Goal: Transaction & Acquisition: Purchase product/service

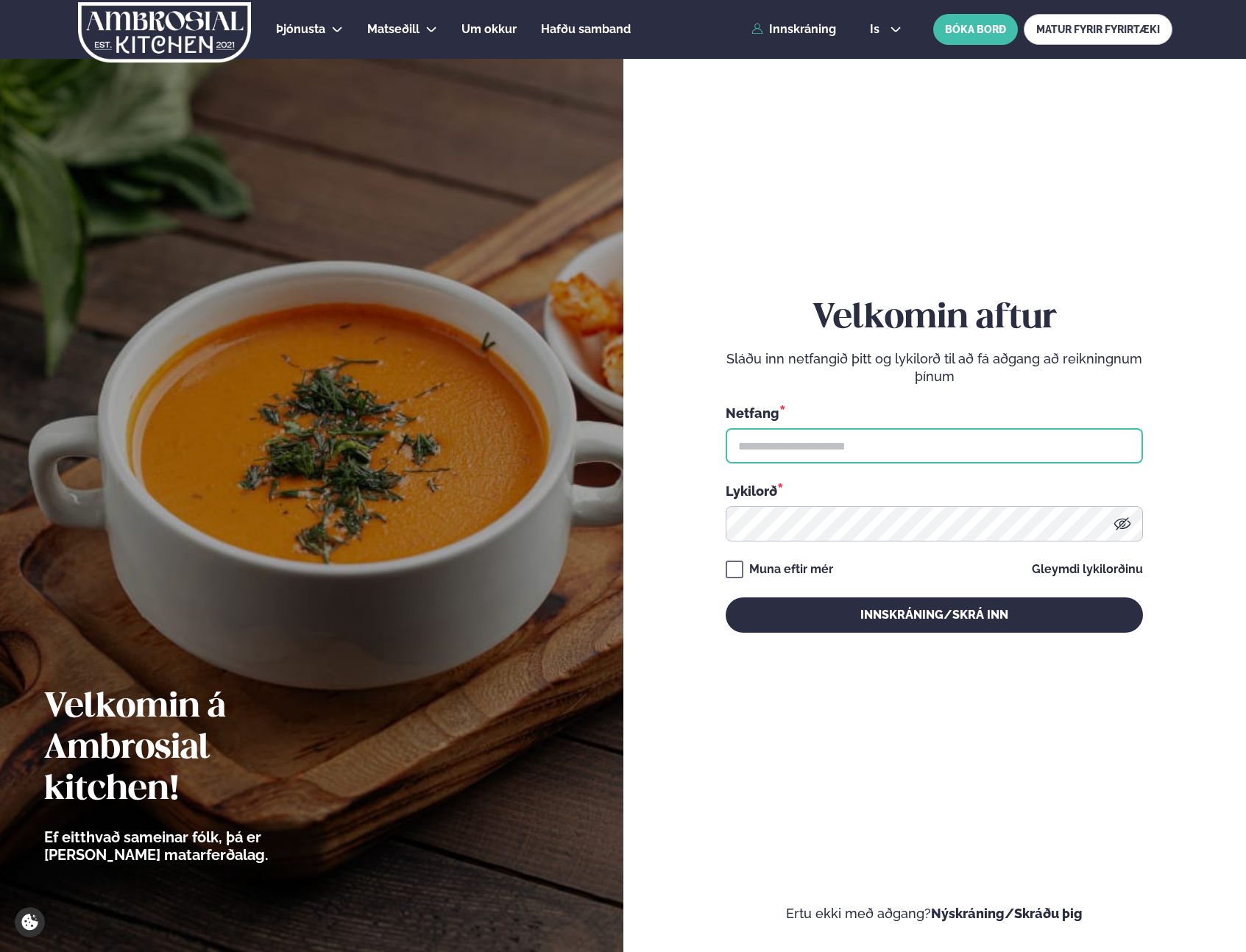
click at [877, 452] on input "text" at bounding box center [934, 446] width 417 height 35
type input "**********"
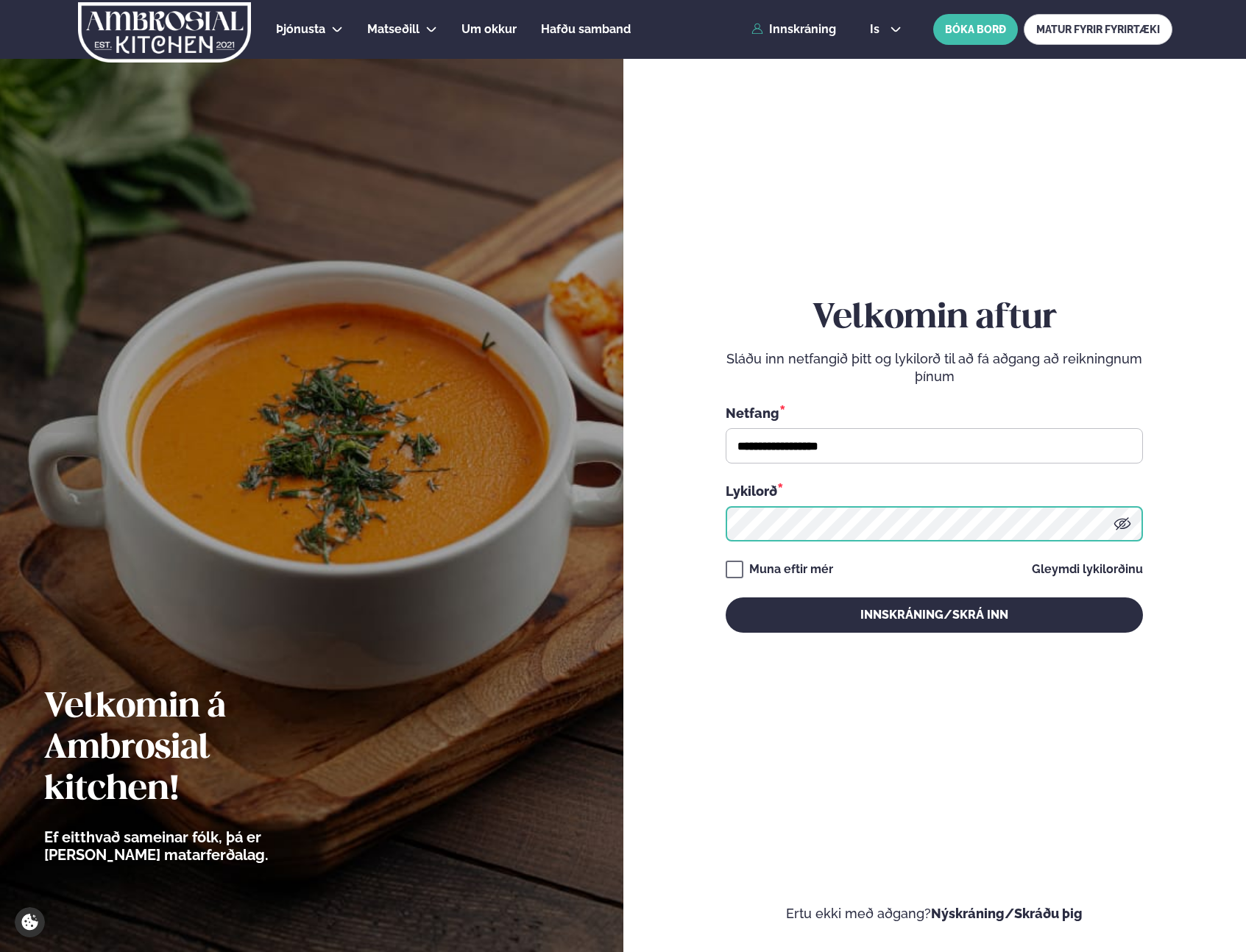
click at [726, 598] on button "Innskráning/Skrá inn" at bounding box center [934, 615] width 417 height 35
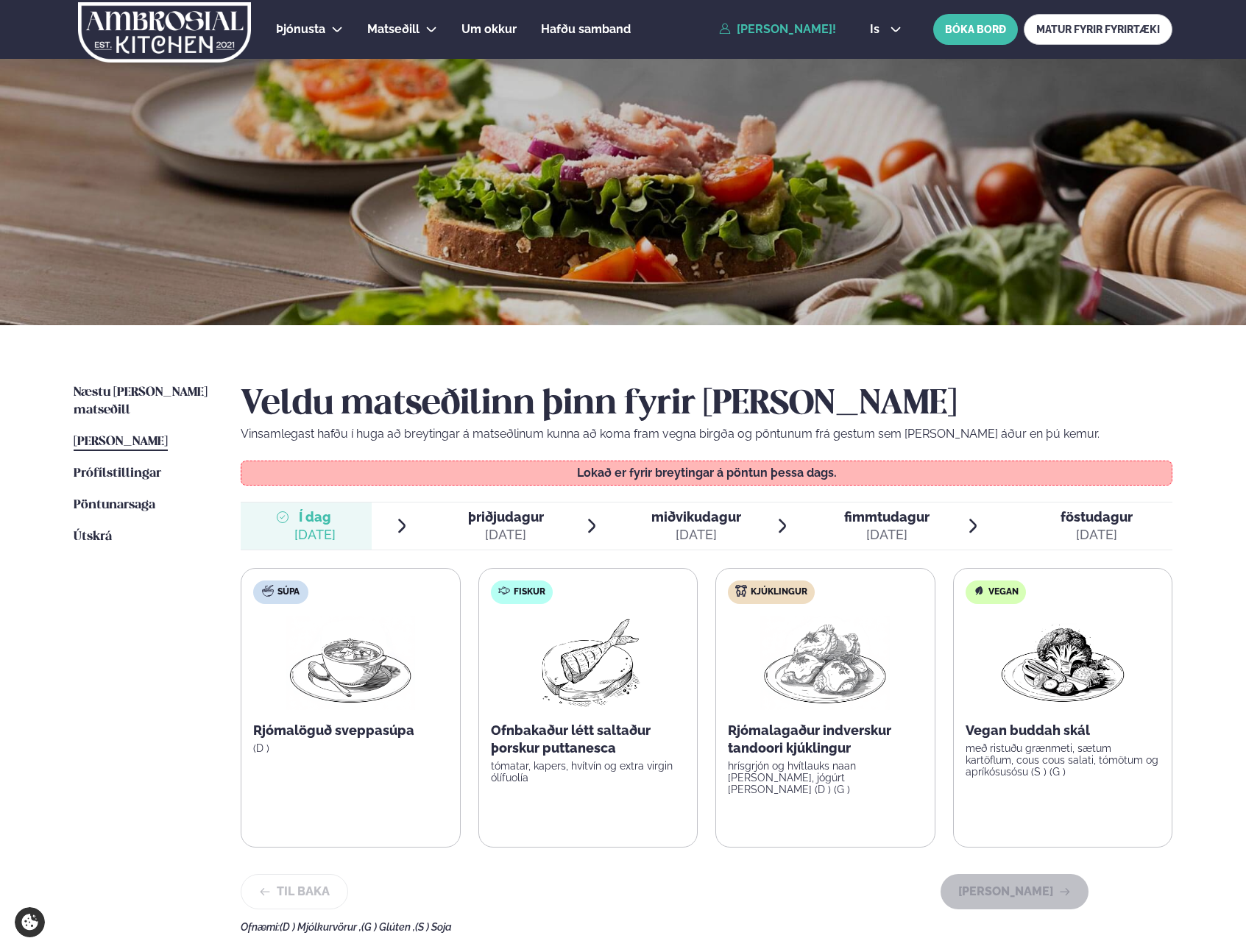
scroll to position [1, 0]
click at [504, 519] on span "þriðjudagur" at bounding box center [506, 516] width 76 height 15
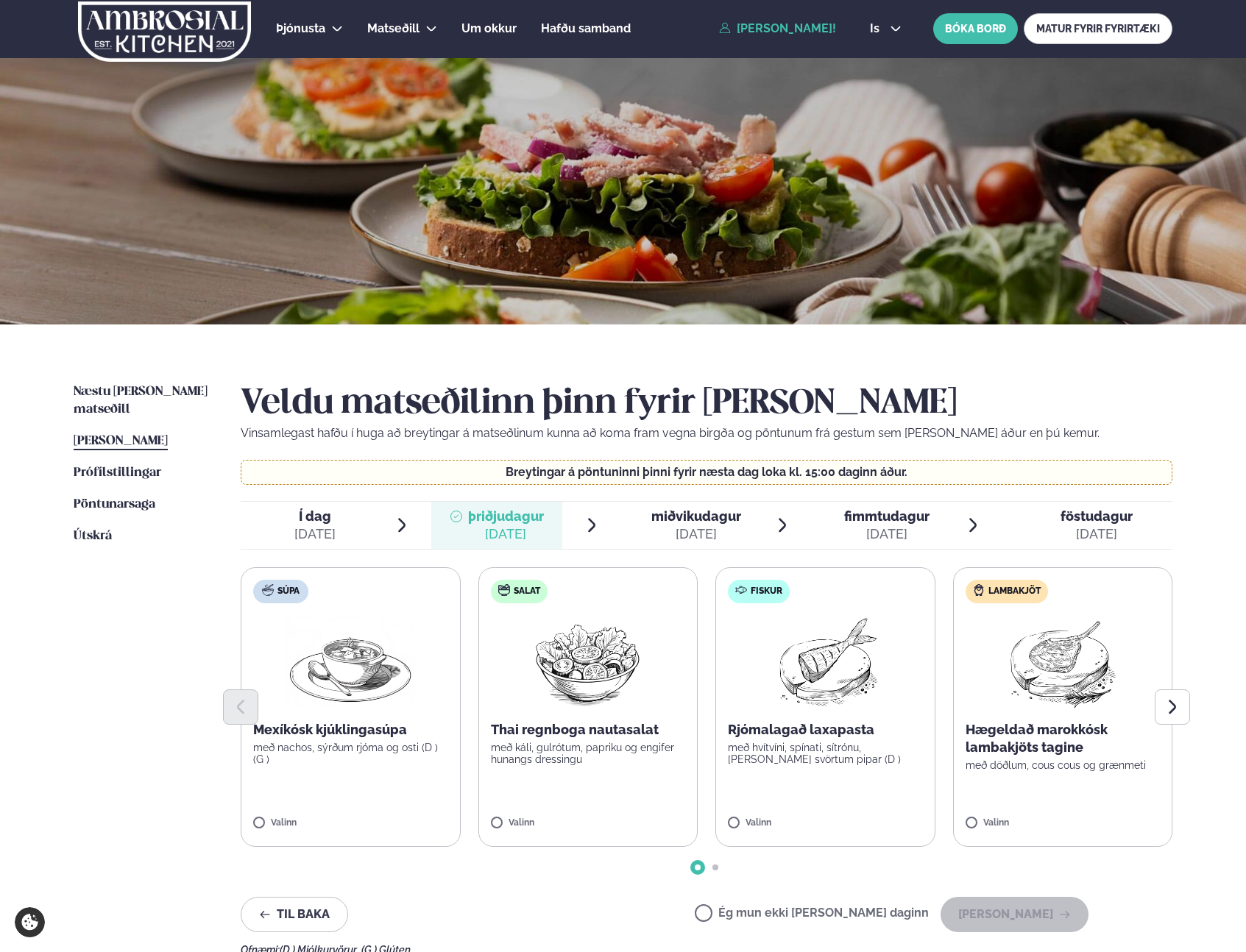
click at [323, 527] on div "[DATE]" at bounding box center [315, 534] width 41 height 18
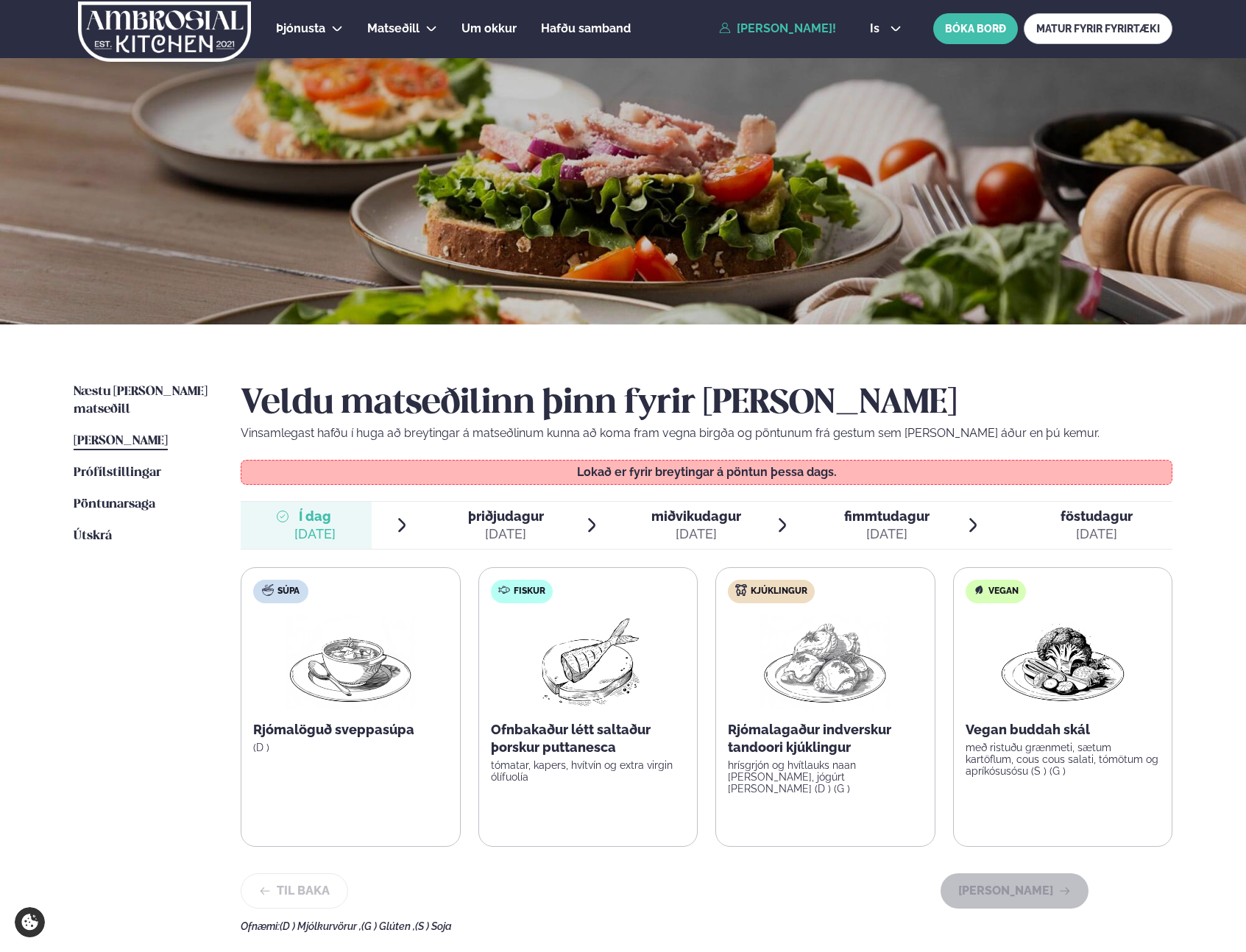
click at [503, 515] on span "þriðjudagur" at bounding box center [506, 516] width 76 height 15
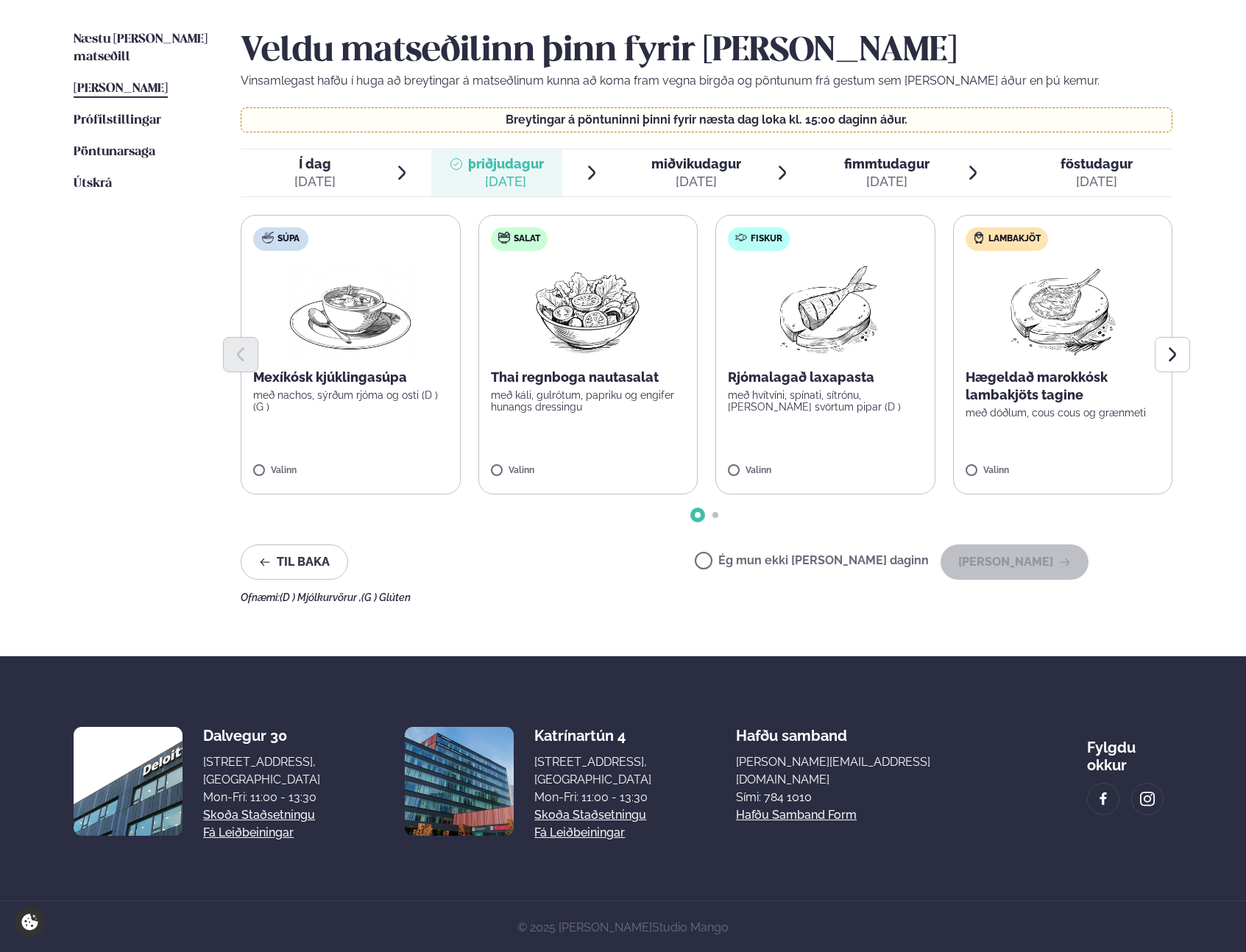
scroll to position [354, 0]
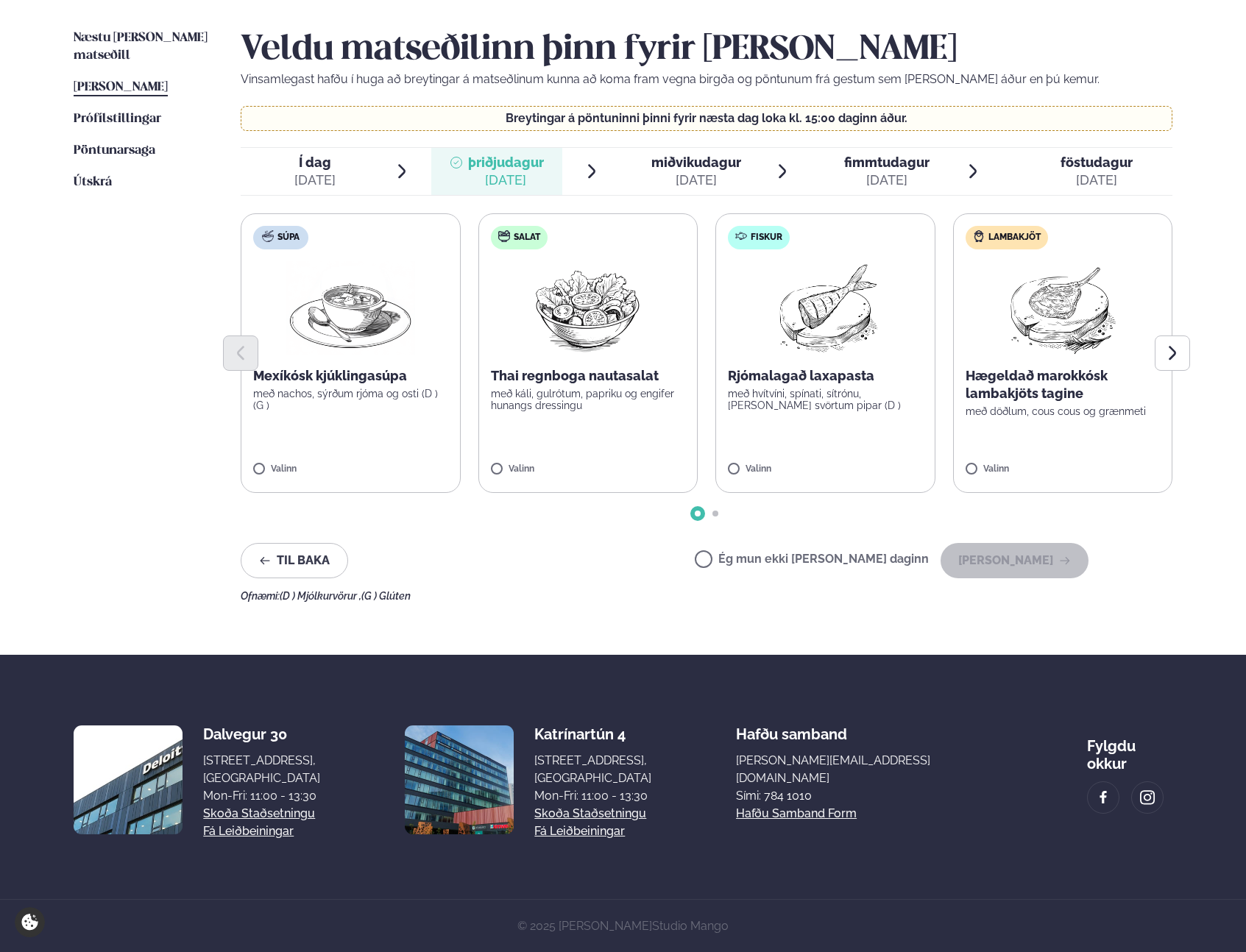
click at [713, 173] on div "[DATE]" at bounding box center [696, 180] width 90 height 18
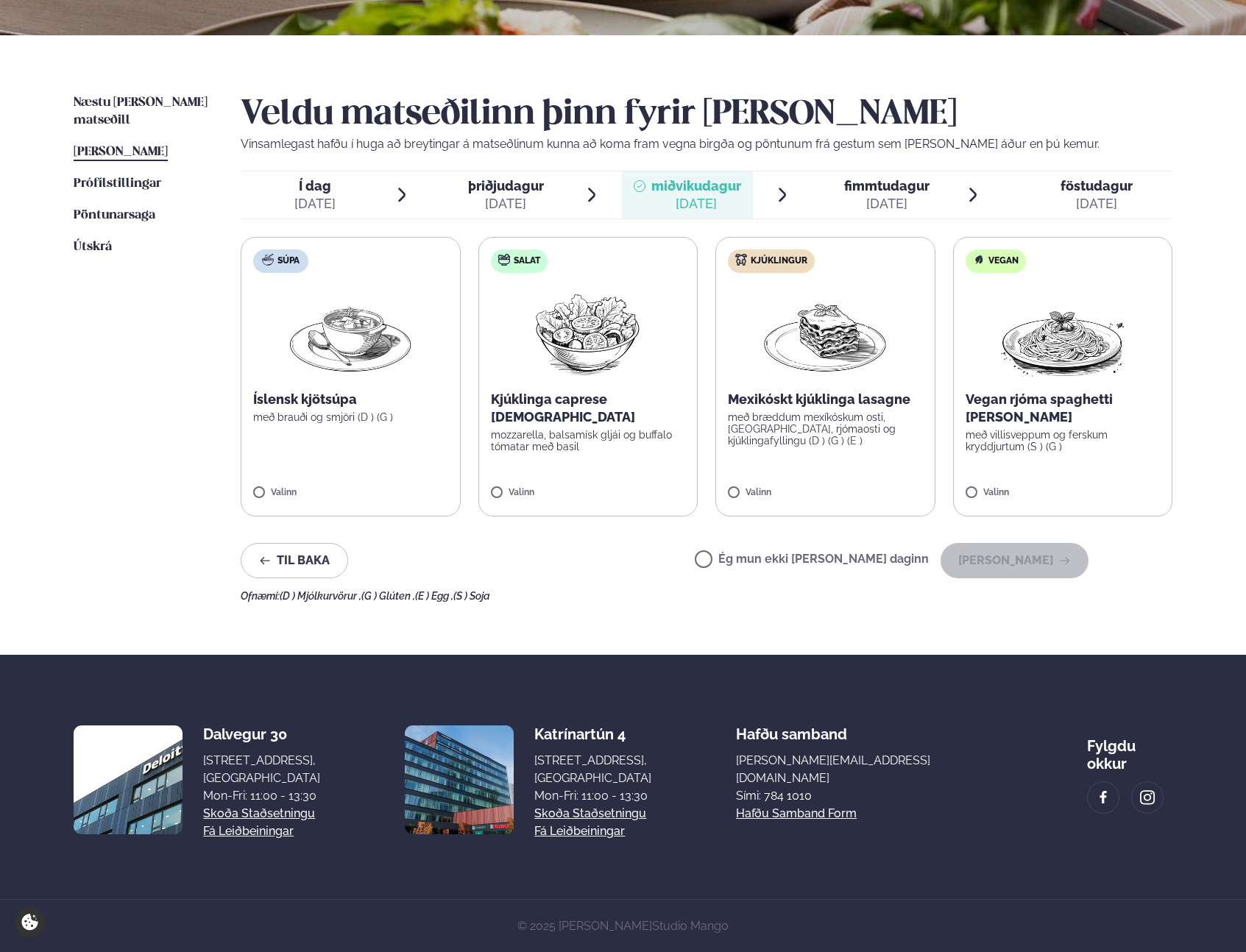
click at [813, 316] on img at bounding box center [824, 331] width 129 height 94
click at [1075, 556] on button "[PERSON_NAME]" at bounding box center [1014, 561] width 148 height 35
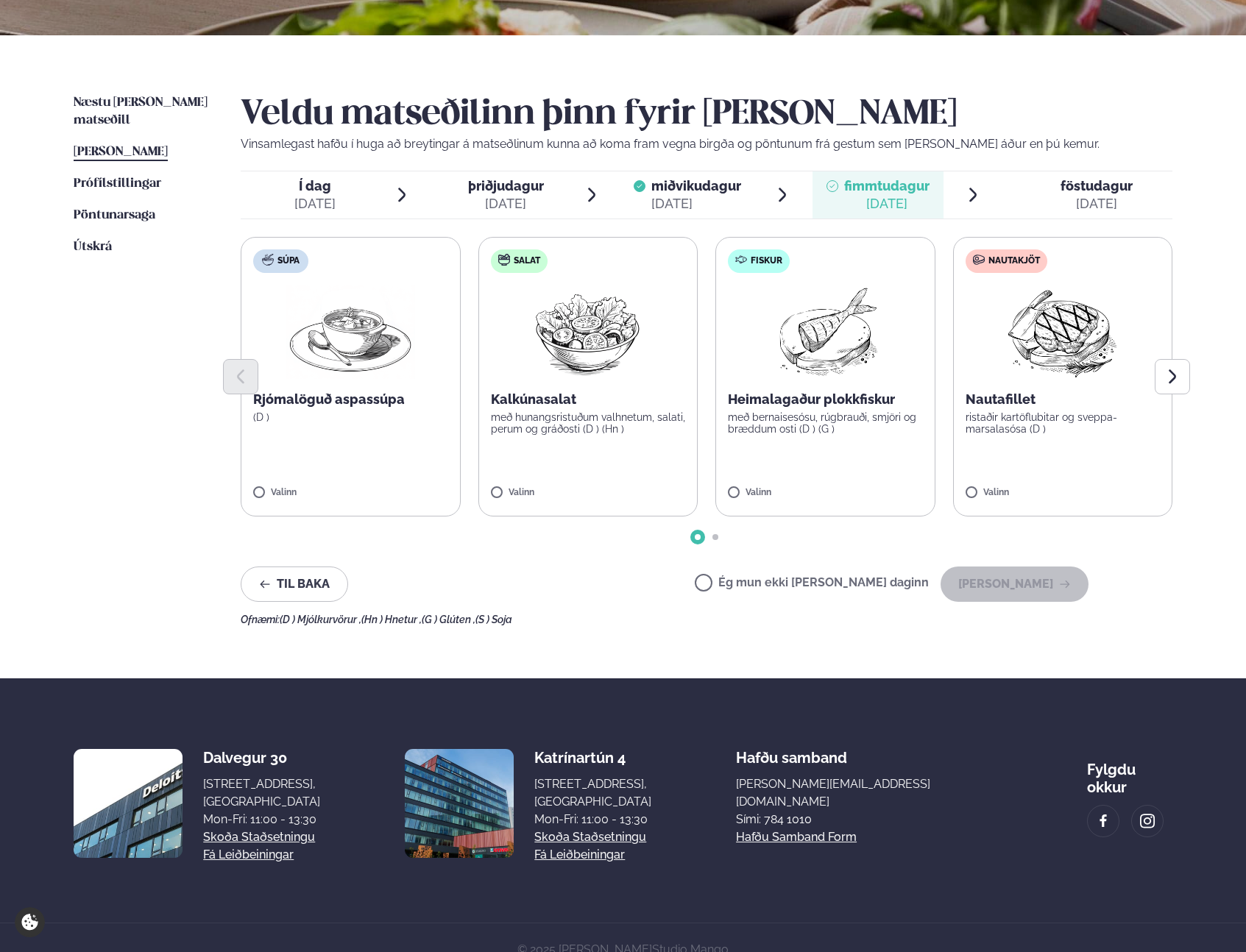
click at [1104, 171] on div "Í dag Í d. [DATE] þriðjudagur þri. [DATE] miðvikudagur mið. [DATE] fimmtudagur …" at bounding box center [706, 194] width 931 height 48
click at [1099, 183] on span "föstudagur" at bounding box center [1097, 186] width 72 height 15
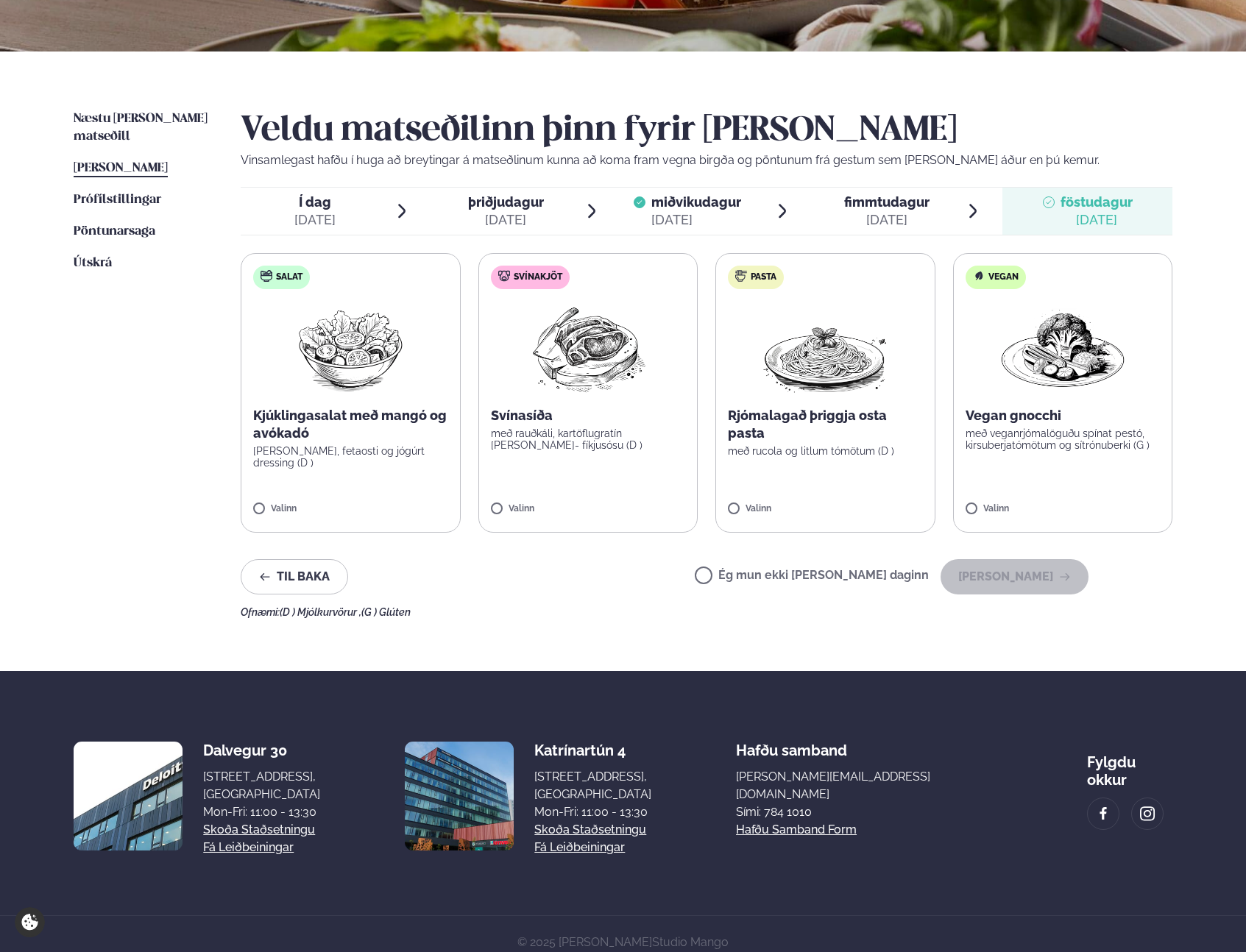
scroll to position [269, 0]
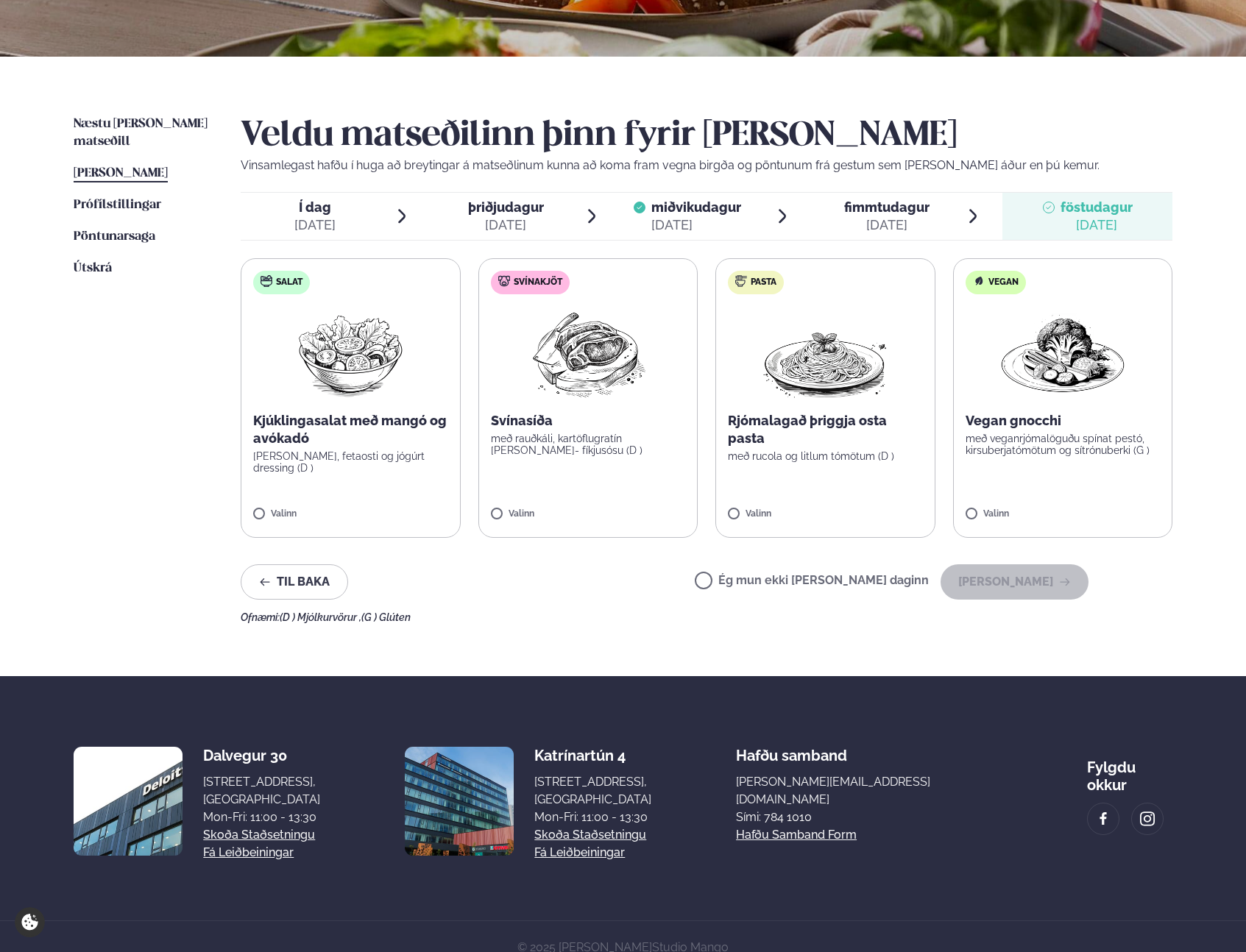
drag, startPoint x: 814, startPoint y: 582, endPoint x: 924, endPoint y: 589, distance: 110.2
click at [817, 582] on label "Ég mun ekki [PERSON_NAME] daginn" at bounding box center [812, 582] width 234 height 15
drag, startPoint x: 818, startPoint y: 592, endPoint x: 794, endPoint y: 575, distance: 29.4
click at [818, 592] on div "Ég mun ekki [PERSON_NAME] daginn [PERSON_NAME]" at bounding box center [892, 582] width 393 height 35
drag, startPoint x: 794, startPoint y: 575, endPoint x: 819, endPoint y: 578, distance: 25.2
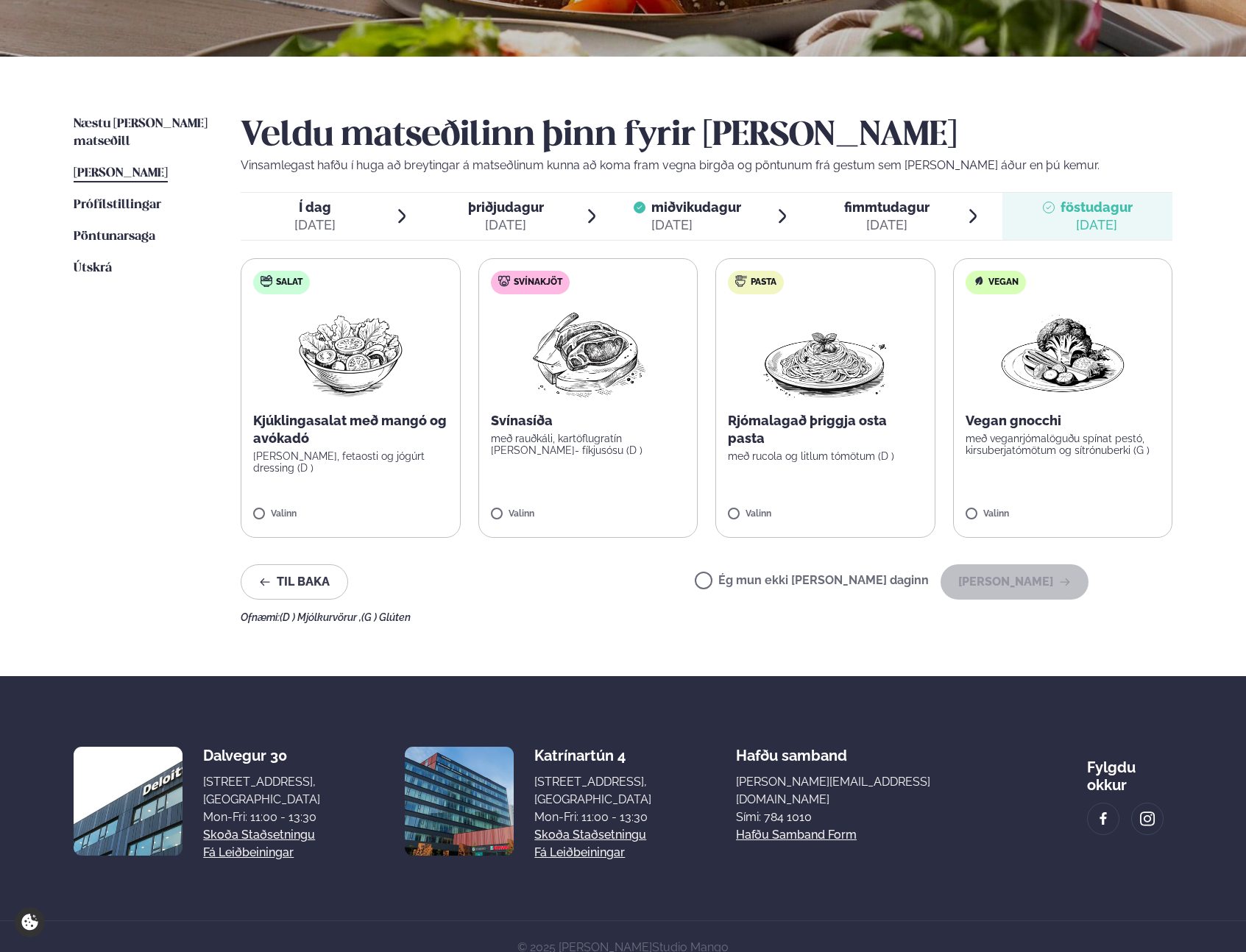
click at [794, 575] on label "Ég mun ekki [PERSON_NAME] daginn" at bounding box center [812, 582] width 234 height 15
click at [1033, 581] on button "[PERSON_NAME]" at bounding box center [1014, 582] width 148 height 35
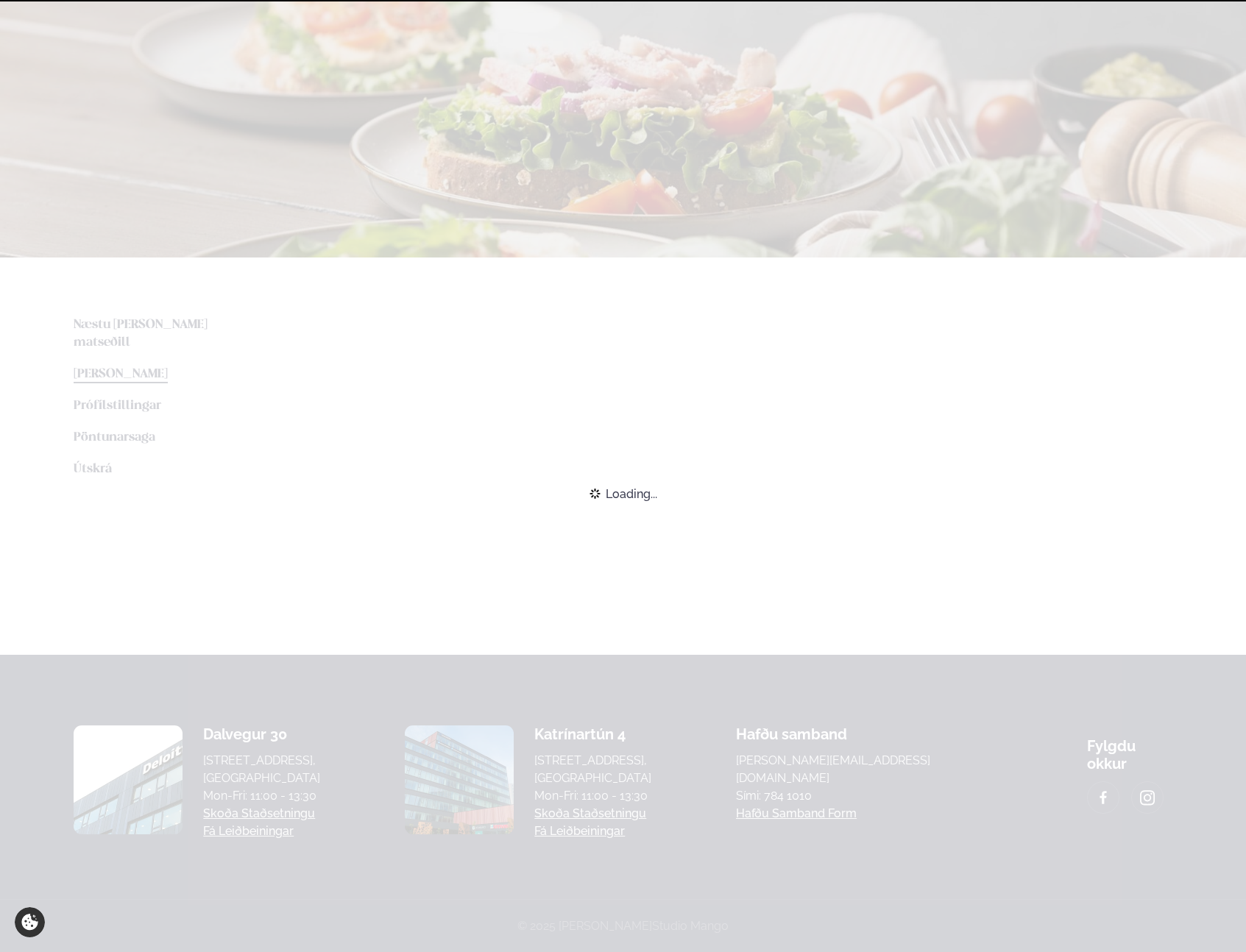
scroll to position [135, 0]
